Goal: Obtain resource: Download file/media

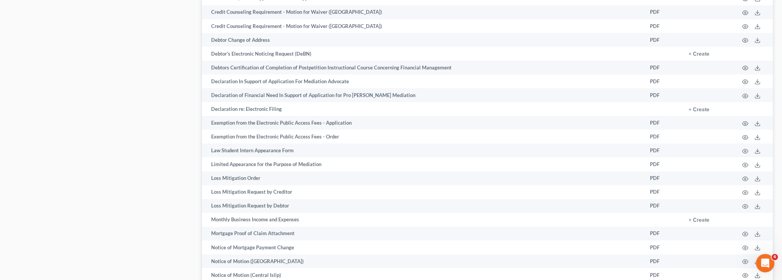
scroll to position [1184, 0]
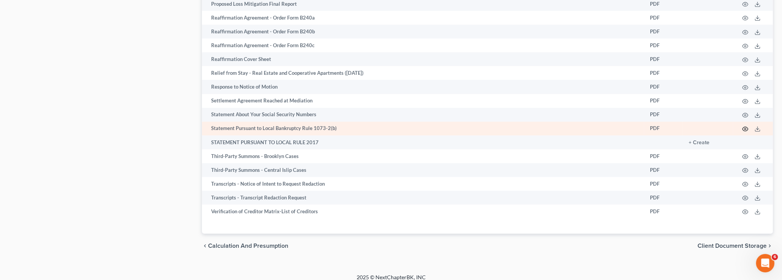
click at [744, 130] on circle "button" at bounding box center [745, 129] width 2 height 2
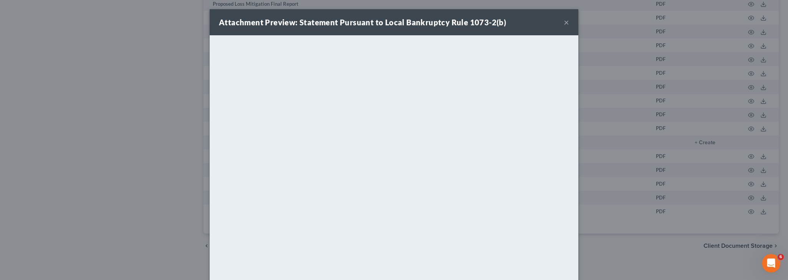
click at [564, 27] on button "×" at bounding box center [566, 22] width 5 height 9
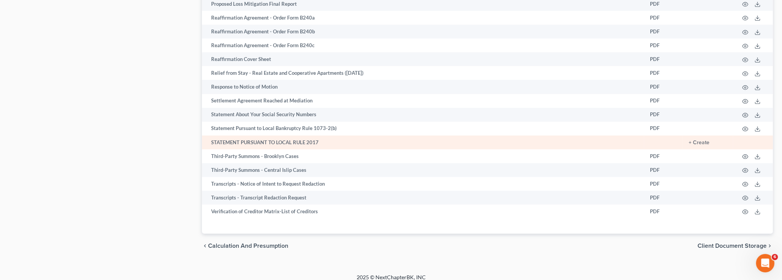
click at [249, 149] on td "STATEMENT PURSUANT TO LOCAL RULE 2017" at bounding box center [423, 143] width 442 height 14
click at [699, 145] on button "+ Create" at bounding box center [699, 142] width 21 height 5
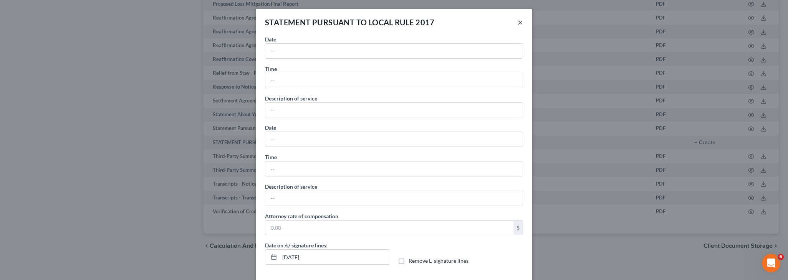
click at [517, 21] on button "×" at bounding box center [519, 22] width 5 height 9
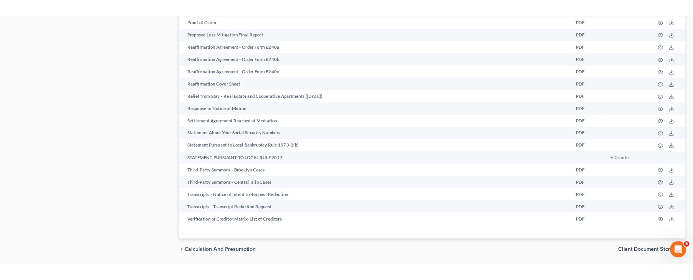
scroll to position [1167, 0]
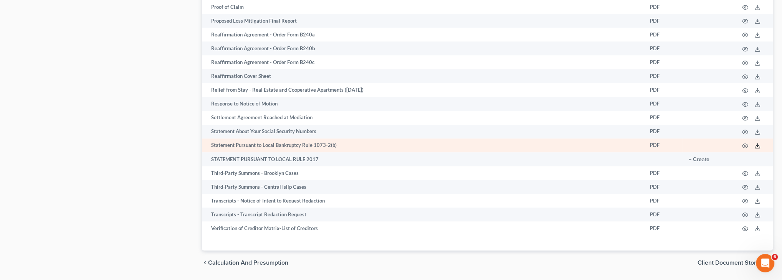
click at [755, 148] on icon at bounding box center [757, 148] width 5 height 2
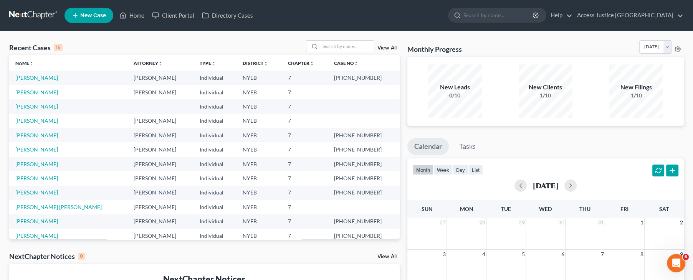
click at [114, 182] on td "[PERSON_NAME]" at bounding box center [68, 178] width 118 height 14
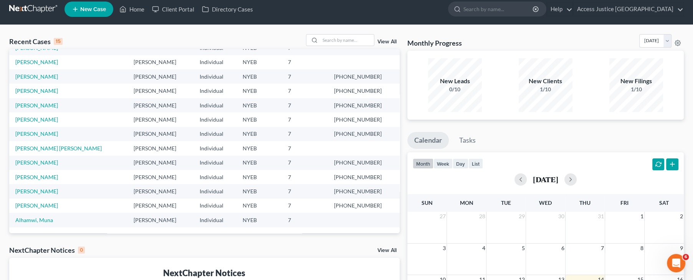
scroll to position [6, 0]
drag, startPoint x: 350, startPoint y: 75, endPoint x: 373, endPoint y: 79, distance: 23.3
click at [373, 79] on td "[PHONE_NUMBER]" at bounding box center [364, 76] width 72 height 14
drag, startPoint x: 367, startPoint y: 78, endPoint x: 373, endPoint y: 82, distance: 7.2
click at [373, 82] on td "[PHONE_NUMBER]" at bounding box center [364, 76] width 72 height 14
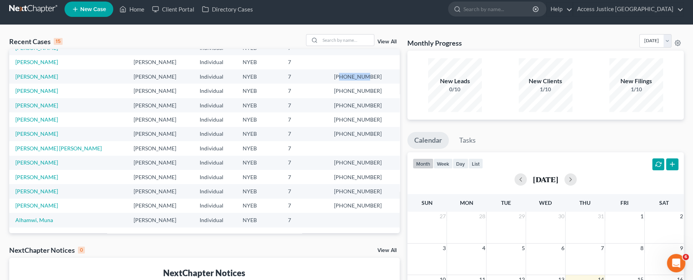
copy td "25-41693"
